Goal: Task Accomplishment & Management: Manage account settings

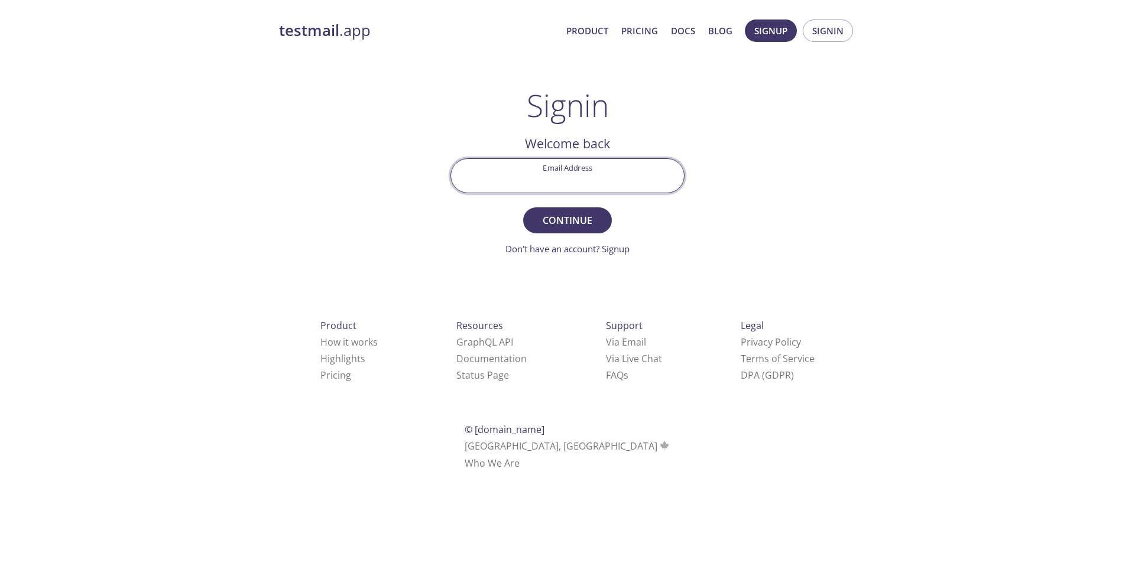
click at [579, 183] on input "Email Address" at bounding box center [567, 176] width 233 height 34
type input "[EMAIL_ADDRESS][DOMAIN_NAME]"
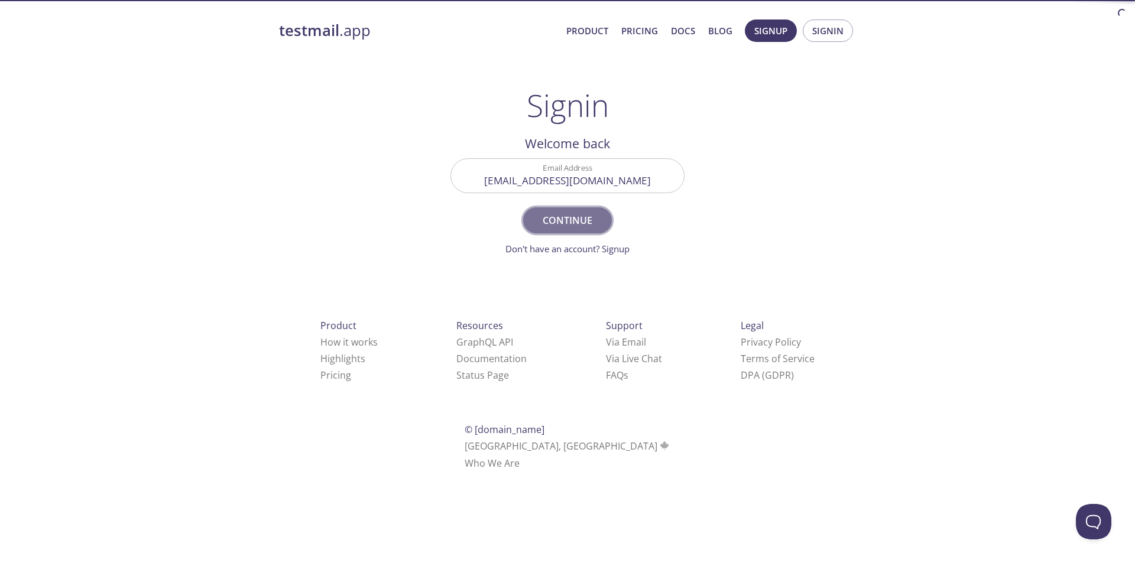
click at [573, 222] on span "Continue" at bounding box center [567, 220] width 63 height 17
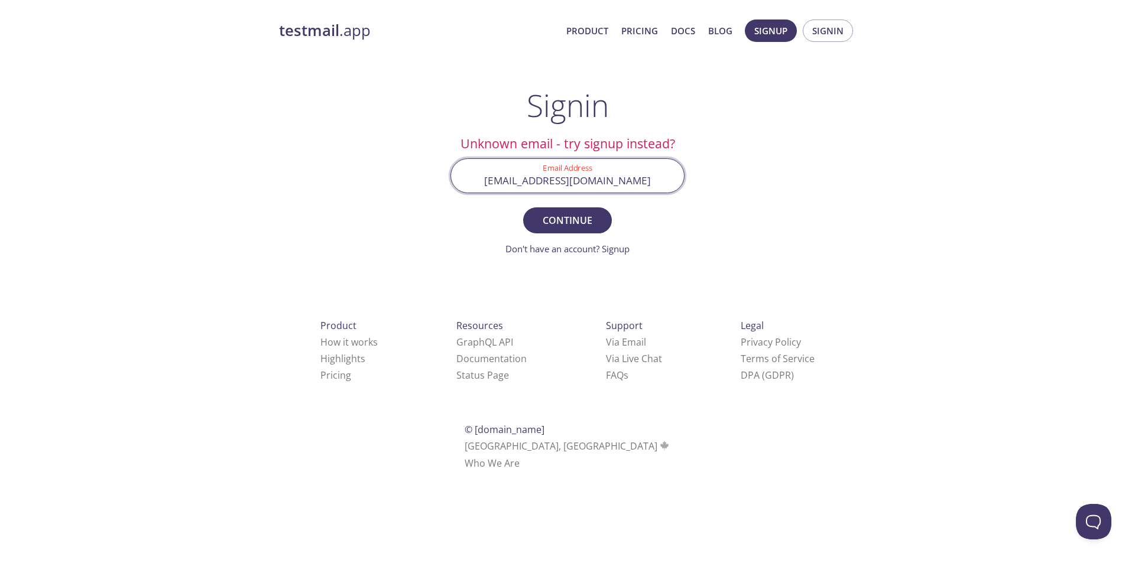
click at [670, 174] on input "[EMAIL_ADDRESS][DOMAIN_NAME]" at bounding box center [567, 176] width 233 height 34
drag, startPoint x: 667, startPoint y: 175, endPoint x: 449, endPoint y: 184, distance: 218.8
click at [449, 184] on div "Email Address [EMAIL_ADDRESS][DOMAIN_NAME]" at bounding box center [567, 176] width 243 height 44
click at [593, 189] on input "Email Address" at bounding box center [567, 176] width 233 height 34
type input "[EMAIL_ADDRESS][DOMAIN_NAME]"
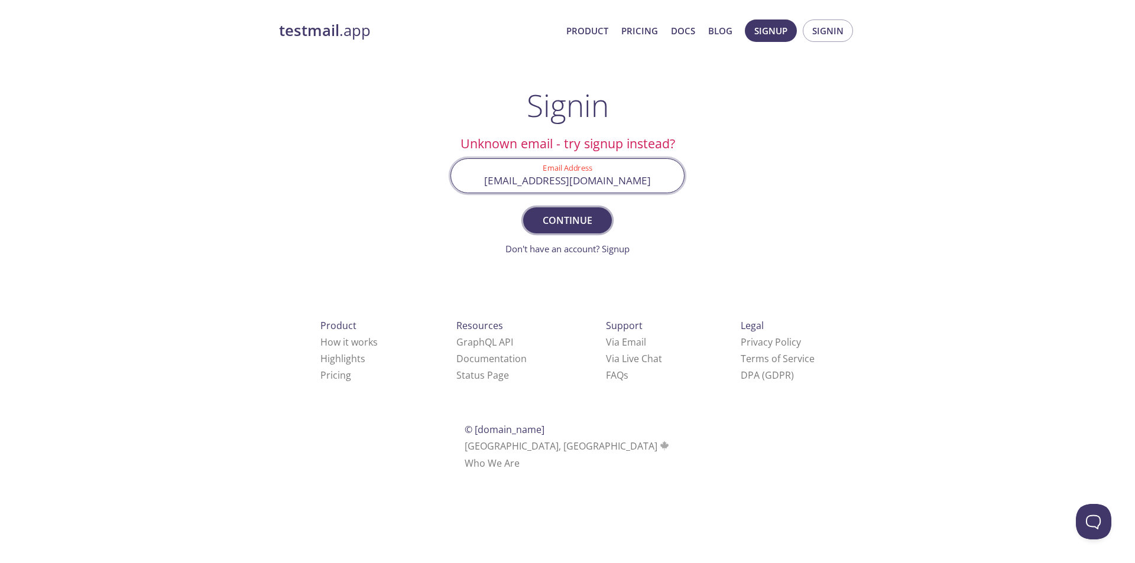
click at [571, 226] on span "Continue" at bounding box center [567, 220] width 63 height 17
click at [485, 175] on input "Signin Security Code" at bounding box center [567, 176] width 233 height 34
paste input "5L8FNR8"
type input "5L8FNR8"
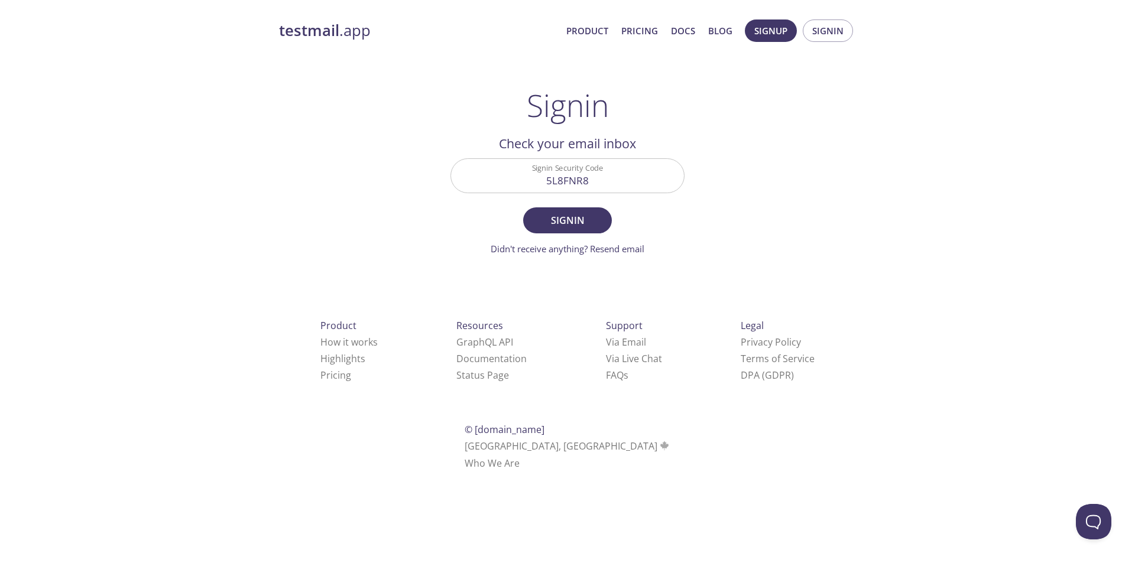
click at [561, 207] on form "Signin Security Code 5L8FNR8 Signin Didn't receive anything? Resend email" at bounding box center [567, 207] width 234 height 98
click at [564, 213] on span "Signin" at bounding box center [567, 220] width 63 height 17
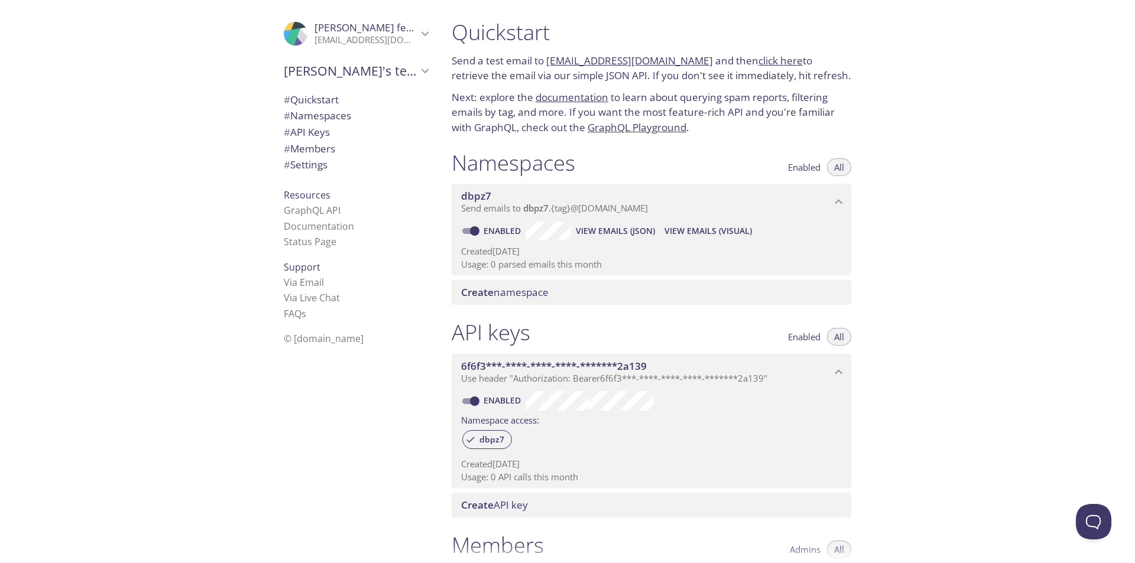
click at [330, 95] on span "# Quickstart" at bounding box center [311, 100] width 55 height 14
click at [311, 119] on span "# Namespaces" at bounding box center [317, 116] width 67 height 14
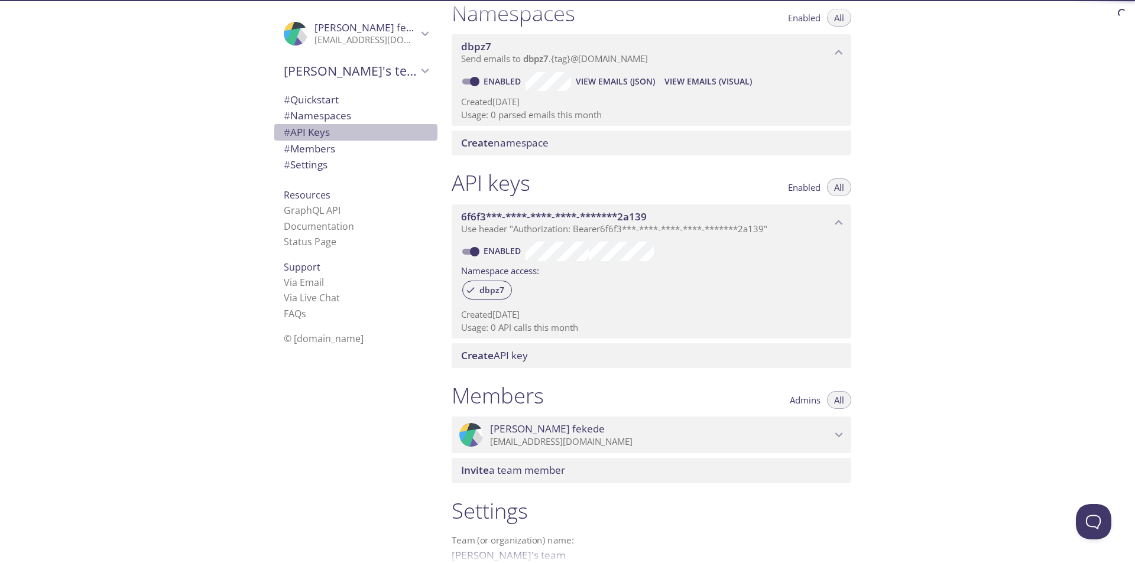
click at [301, 138] on span "# API Keys" at bounding box center [307, 132] width 46 height 14
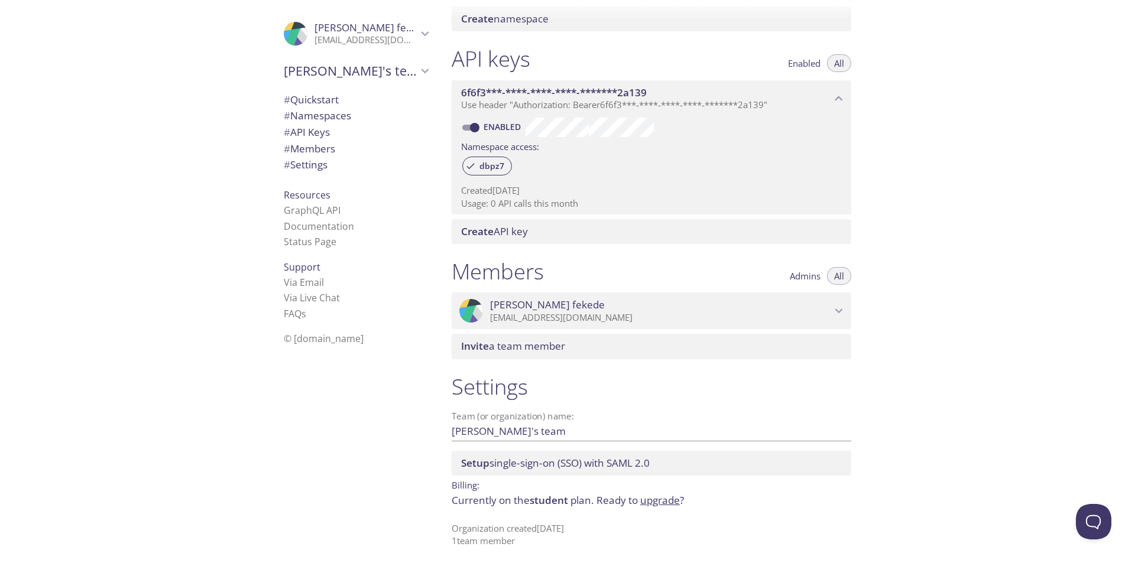
scroll to position [277, 0]
